Goal: Task Accomplishment & Management: Manage account settings

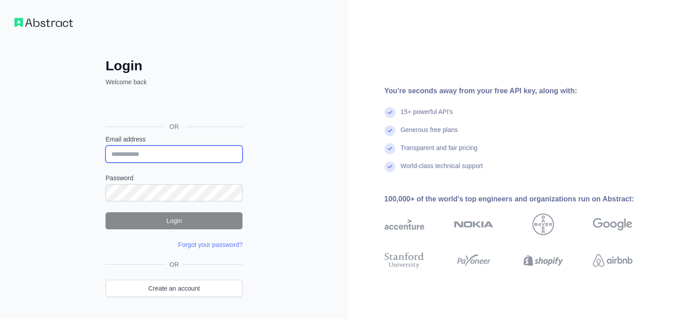
type input "**********"
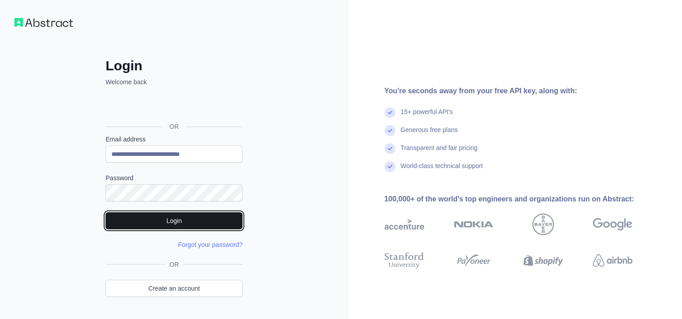
click at [162, 218] on button "Login" at bounding box center [173, 220] width 137 height 17
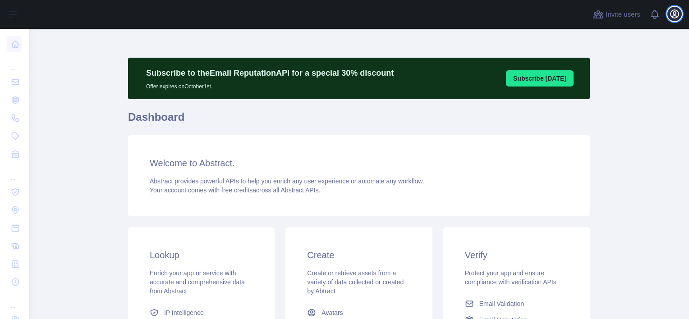
click at [675, 12] on icon "button" at bounding box center [674, 14] width 8 height 8
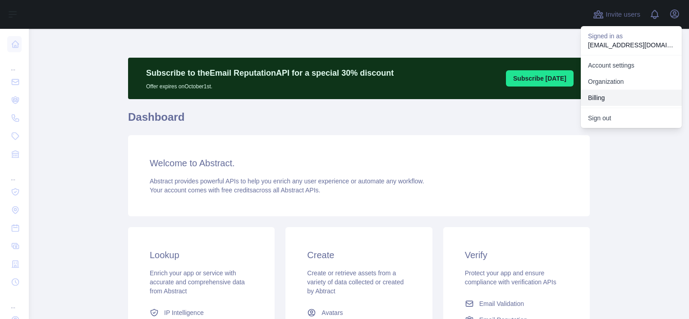
click at [593, 100] on button "Billing" at bounding box center [630, 98] width 101 height 16
